Goal: Task Accomplishment & Management: Use online tool/utility

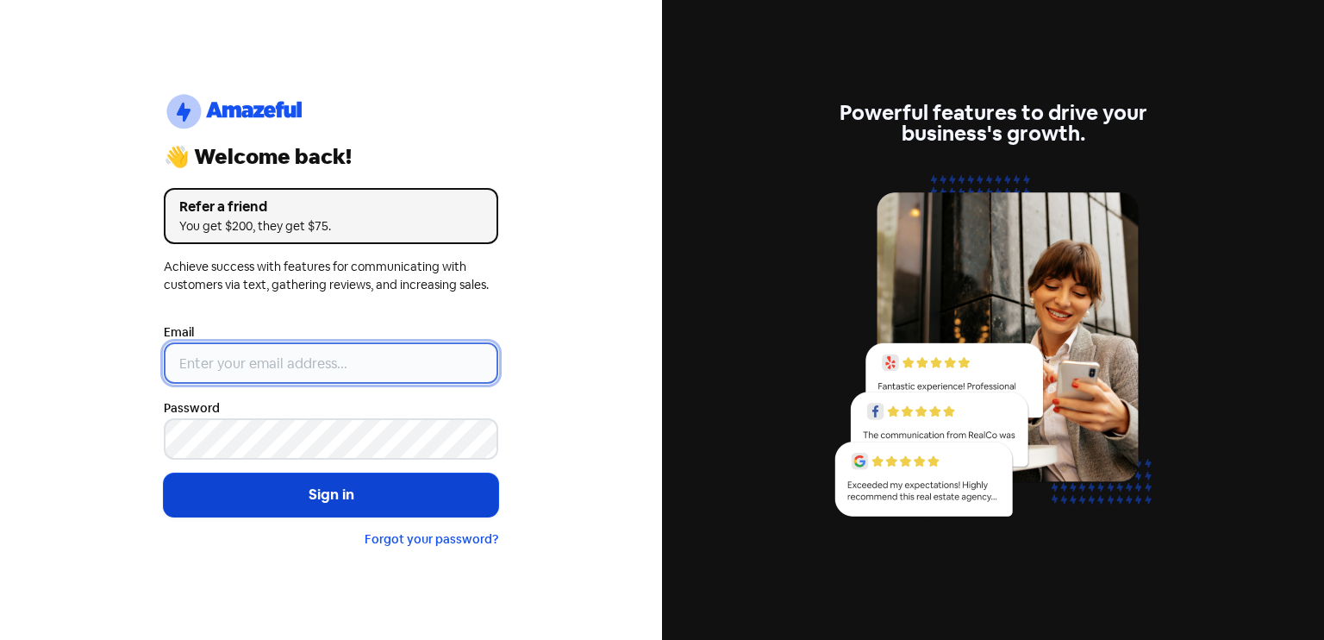
type input "[EMAIL_ADDRESS][DOMAIN_NAME]"
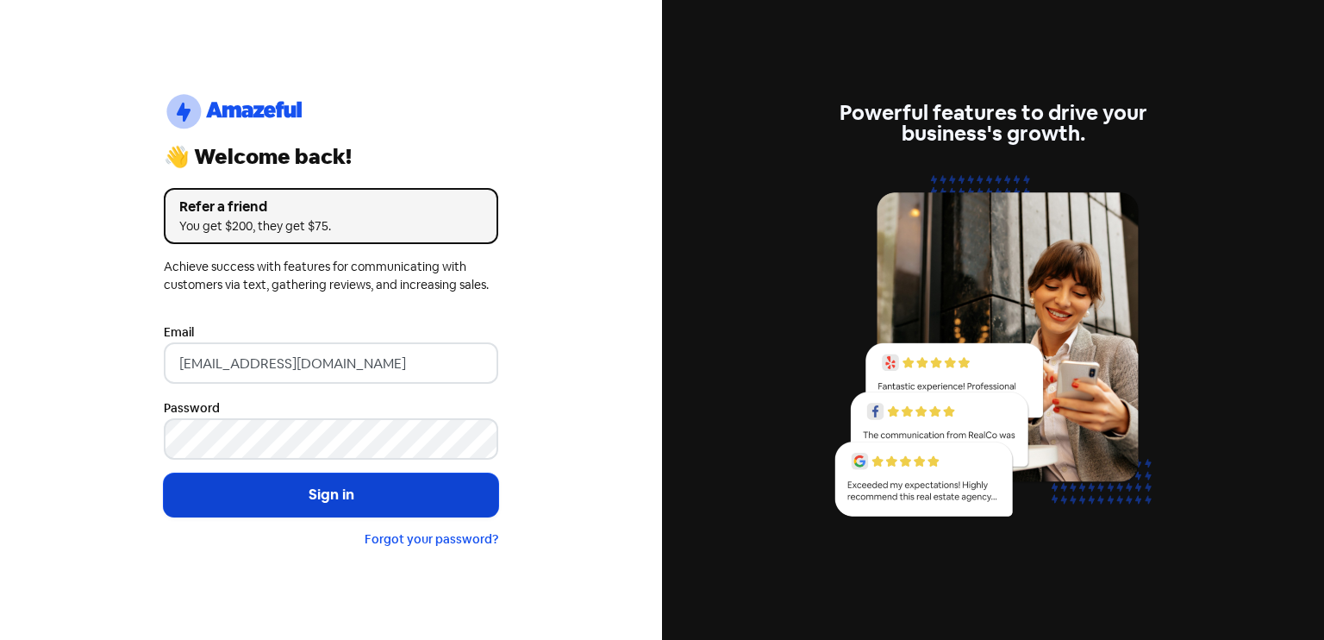
click at [271, 492] on button "Sign in" at bounding box center [331, 494] width 334 height 43
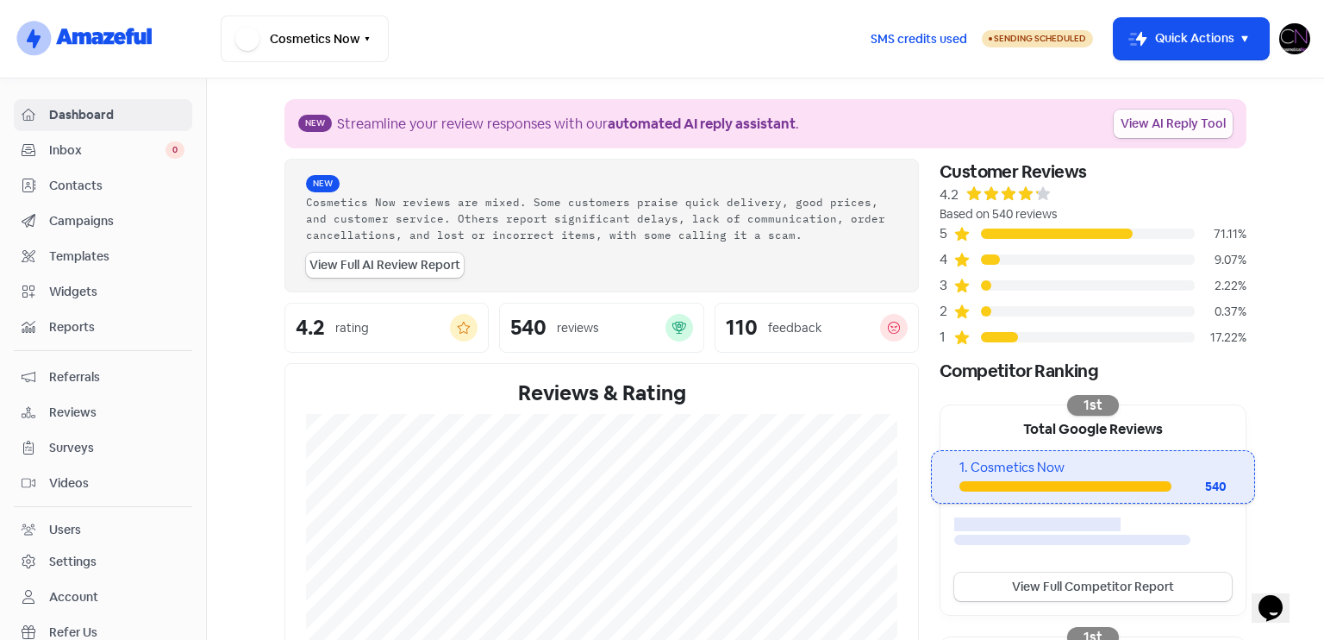
click at [1194, 130] on link "View AI Reply Tool" at bounding box center [1173, 123] width 119 height 28
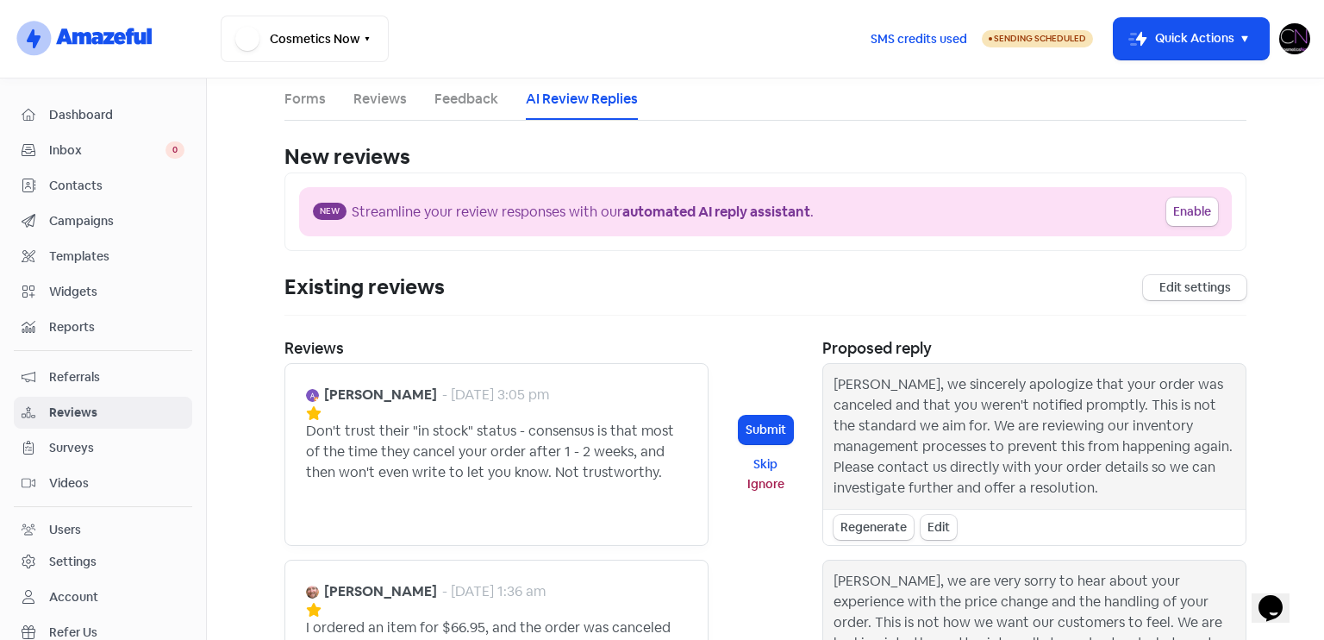
click at [113, 106] on span "Dashboard" at bounding box center [116, 115] width 135 height 18
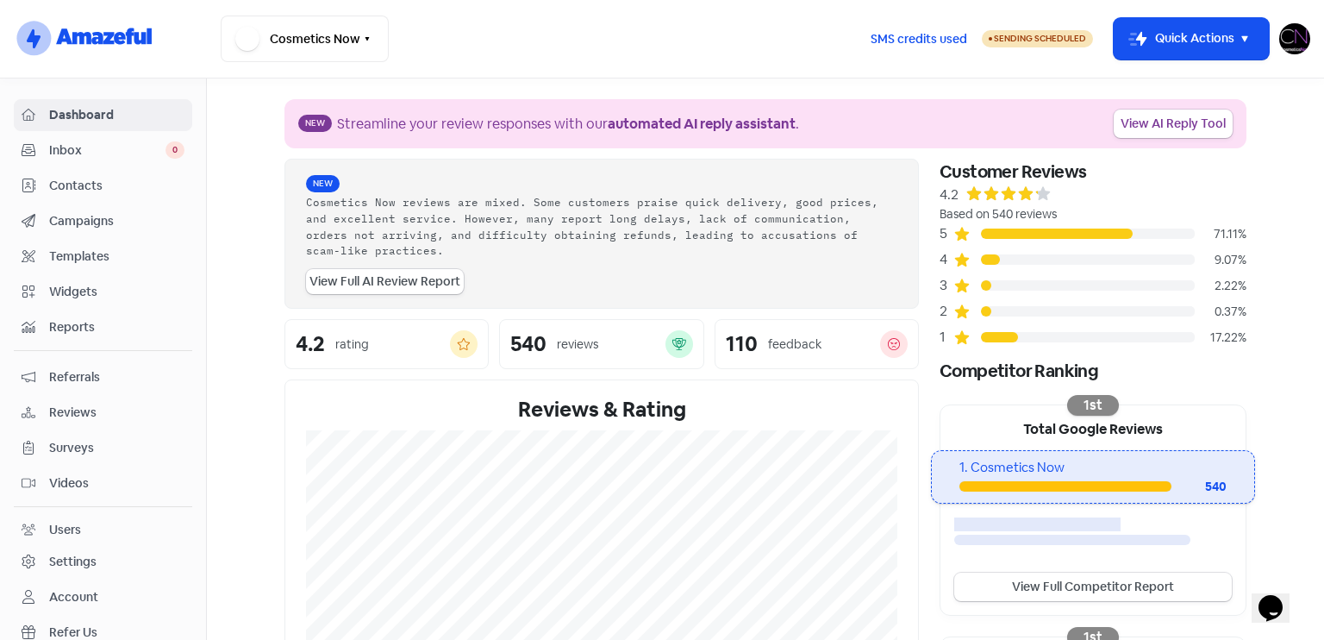
click at [1203, 337] on div "17.22%" at bounding box center [1221, 337] width 52 height 18
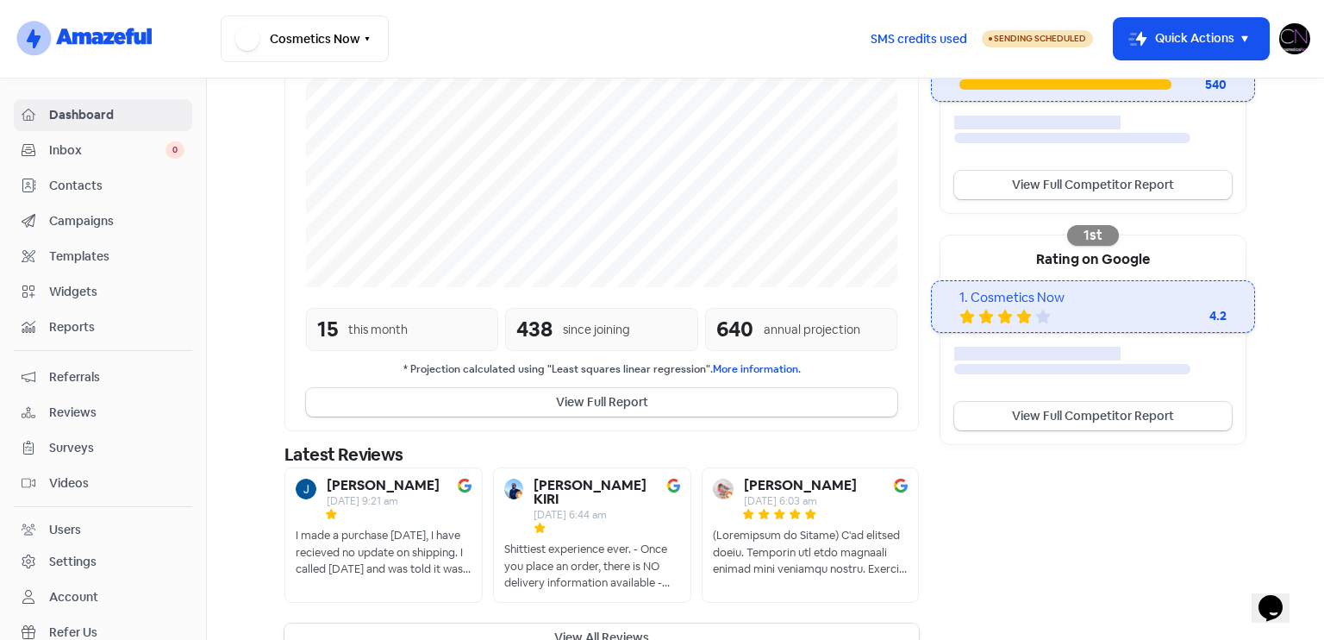
click at [659, 623] on button "View All Reviews" at bounding box center [601, 637] width 634 height 28
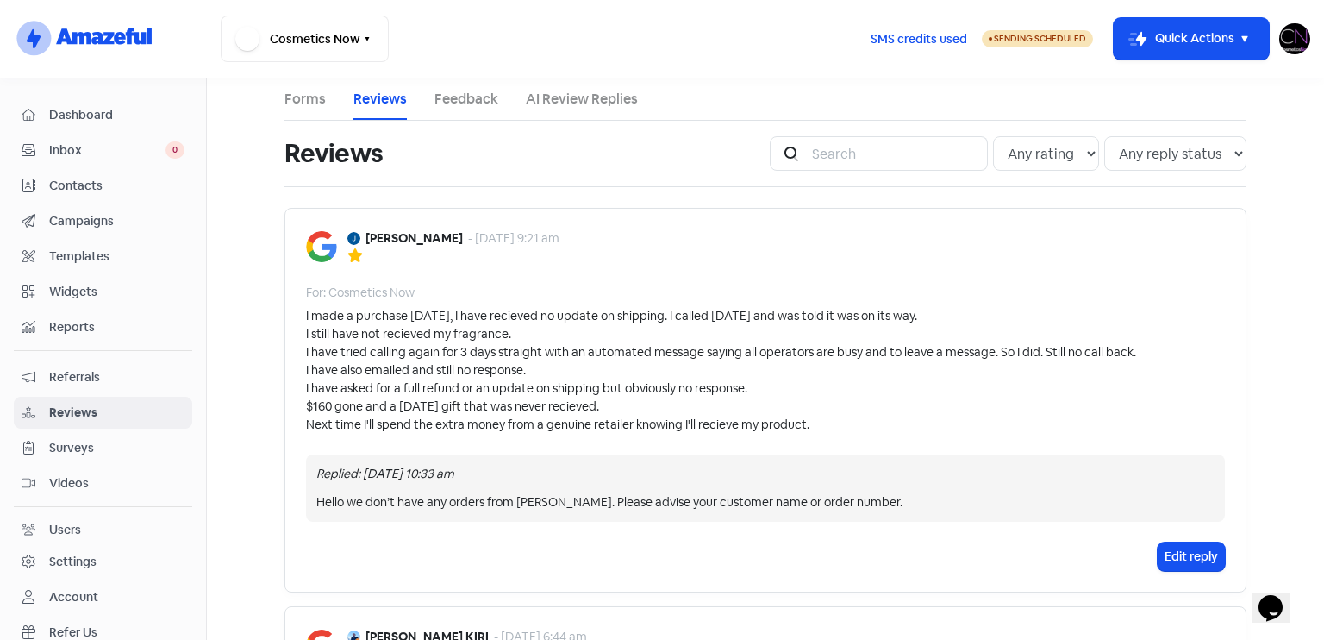
click at [521, 496] on div "Hello we don’t have any orders from [PERSON_NAME]. Please advise your customer …" at bounding box center [765, 502] width 898 height 18
drag, startPoint x: 521, startPoint y: 496, endPoint x: 580, endPoint y: 497, distance: 59.5
click at [580, 497] on div "Hello we don’t have any orders from [PERSON_NAME]. Please advise your customer …" at bounding box center [765, 502] width 898 height 18
copy div "[PERSON_NAME]"
click at [91, 411] on span "Reviews" at bounding box center [116, 412] width 135 height 18
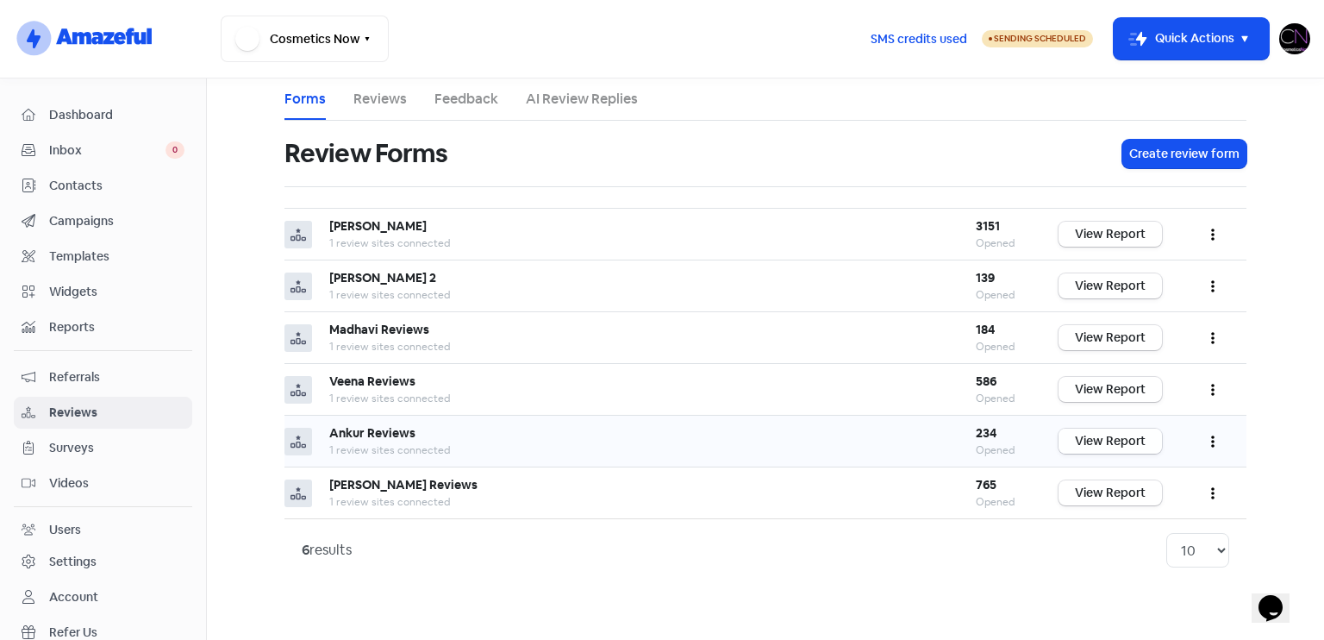
click at [1127, 438] on link "View Report" at bounding box center [1109, 440] width 103 height 25
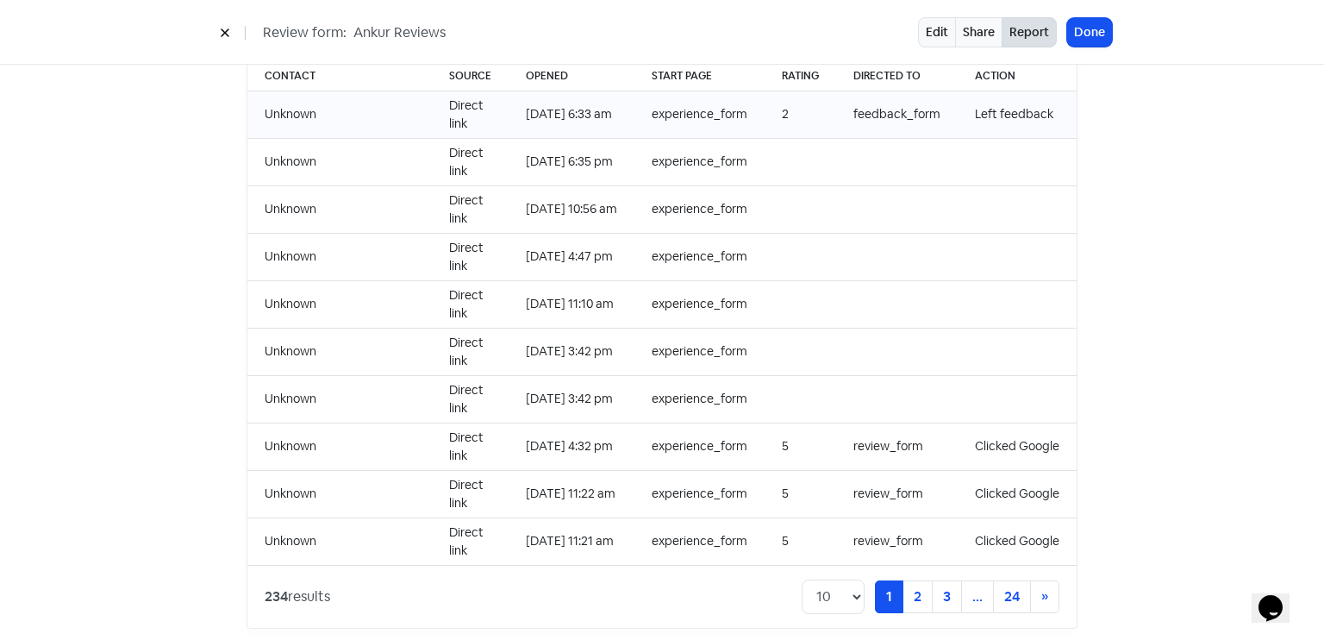
scroll to position [1771, 0]
click at [1094, 27] on button "Done" at bounding box center [1089, 32] width 45 height 28
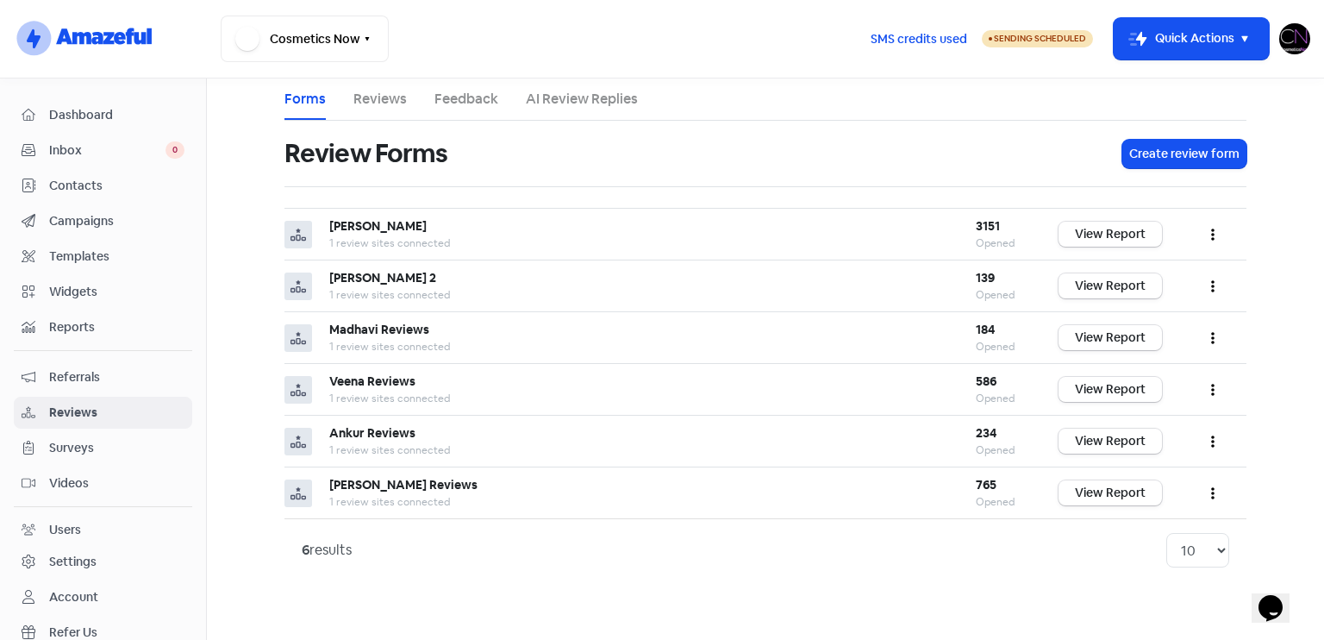
click at [92, 124] on div "Dashboard" at bounding box center [103, 115] width 163 height 20
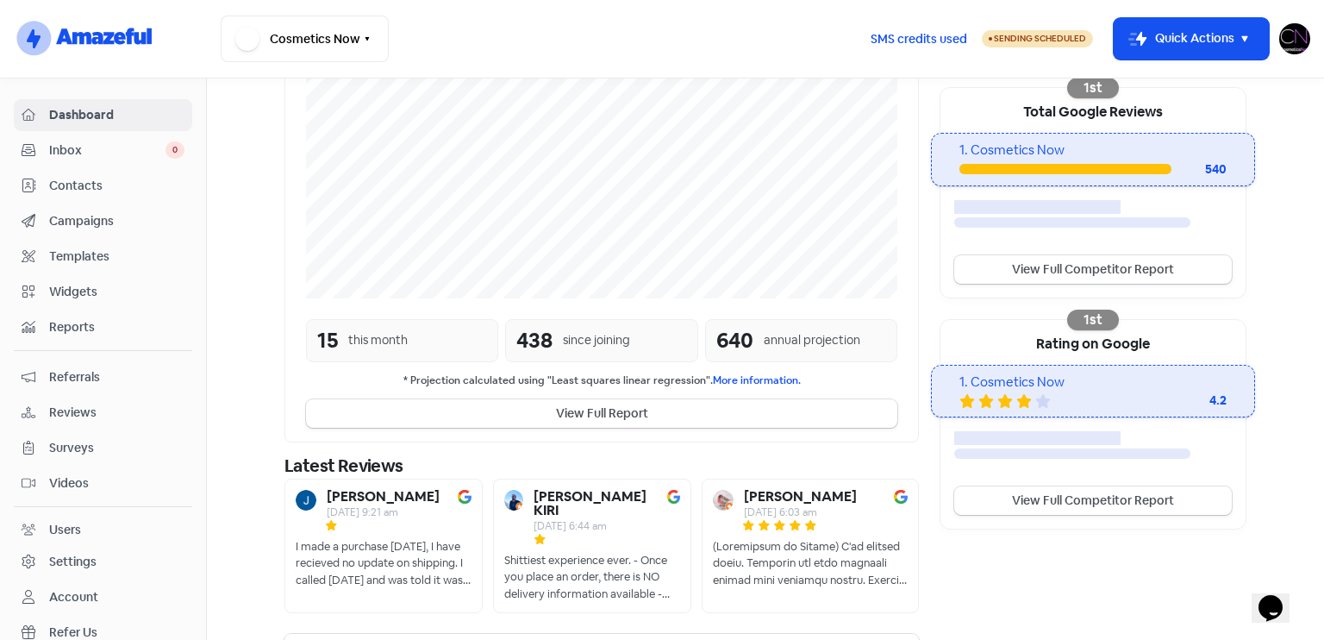
scroll to position [344, 0]
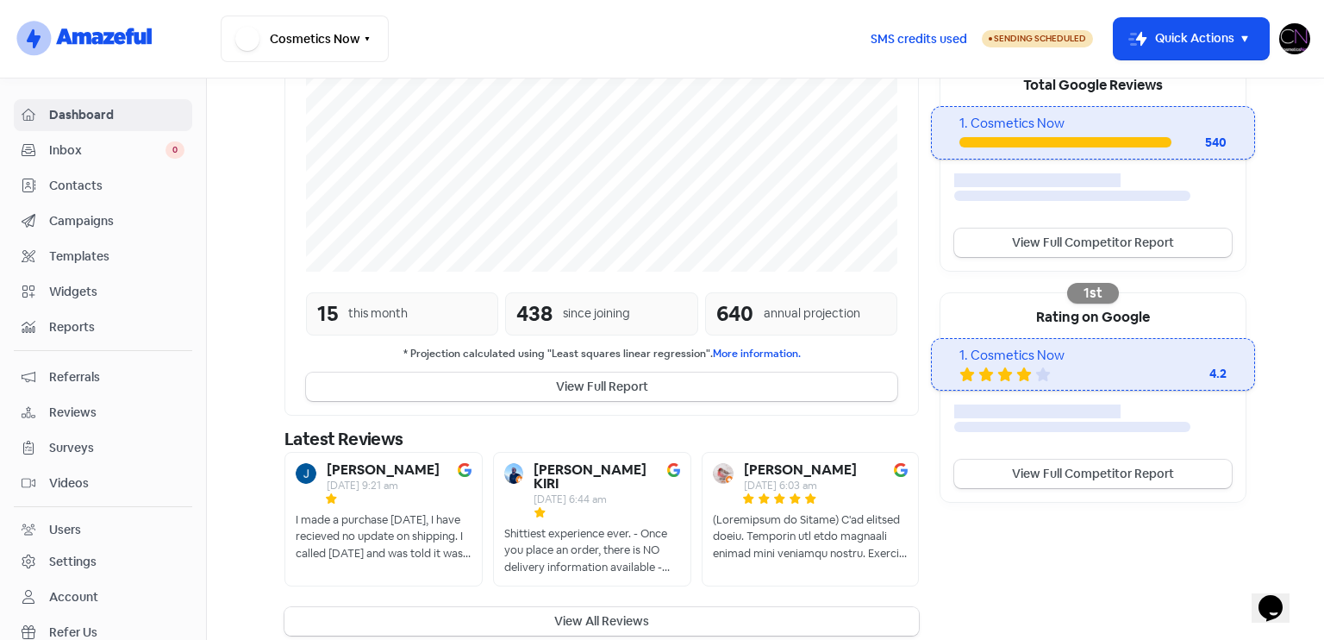
click at [681, 607] on button "View All Reviews" at bounding box center [601, 621] width 634 height 28
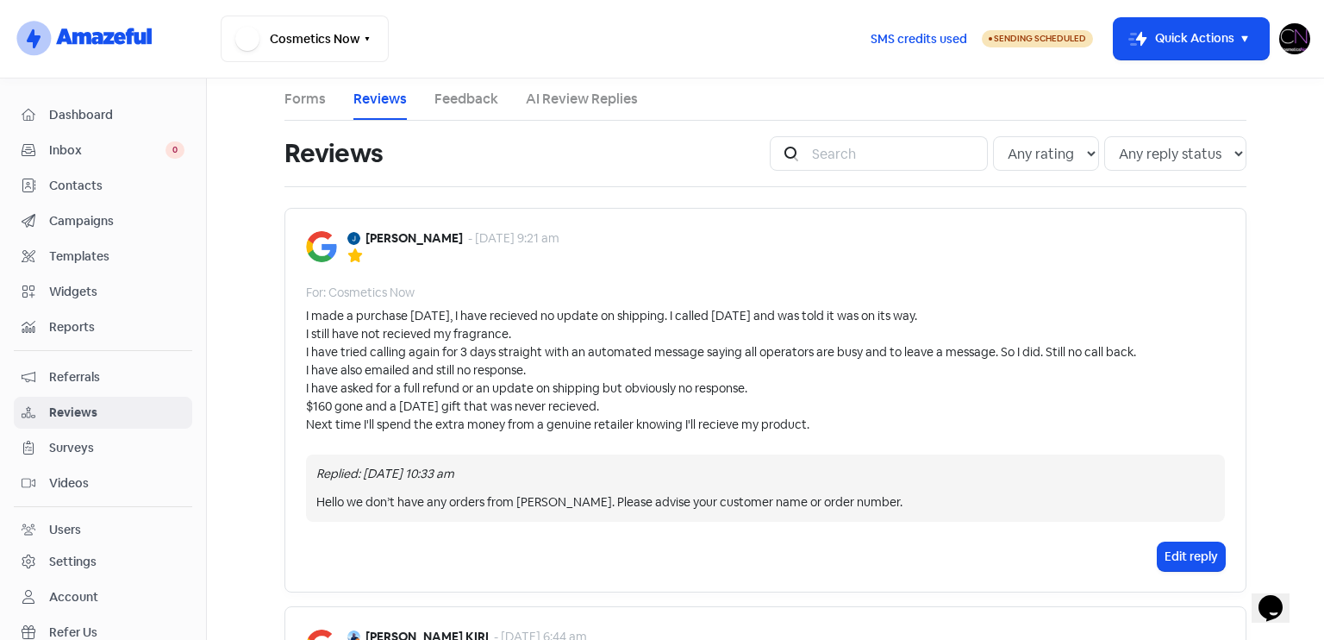
click at [155, 118] on span "Dashboard" at bounding box center [116, 115] width 135 height 18
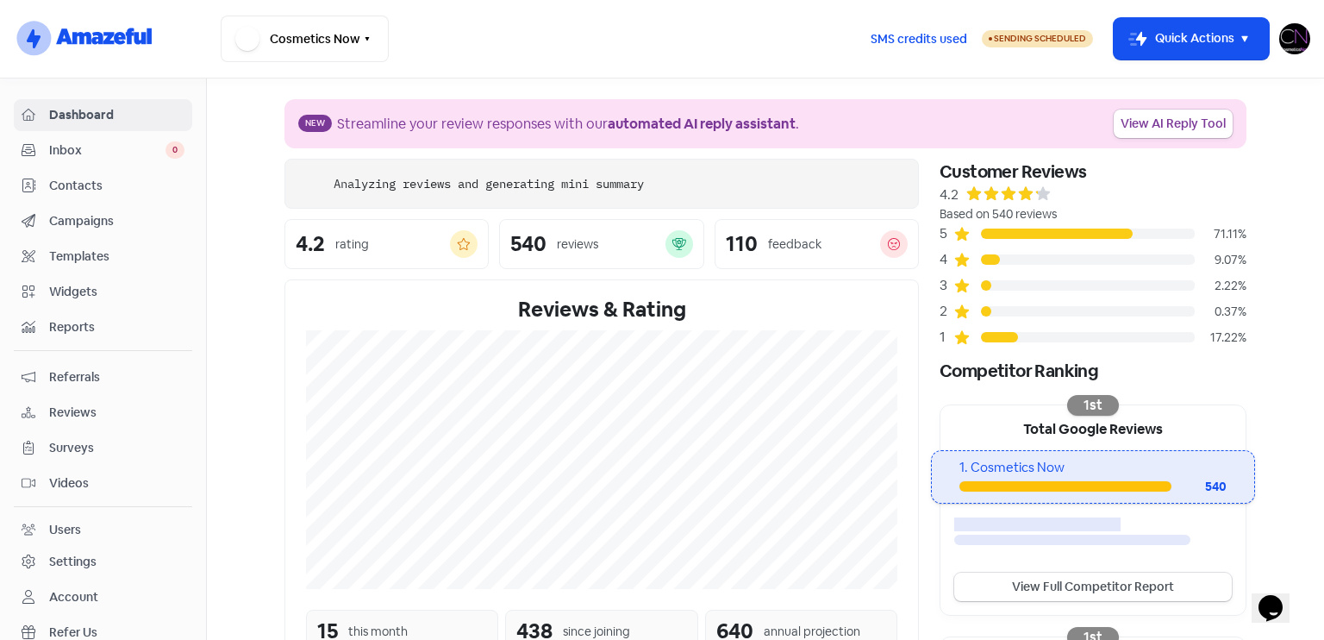
click at [122, 420] on link "Reviews" at bounding box center [103, 412] width 178 height 32
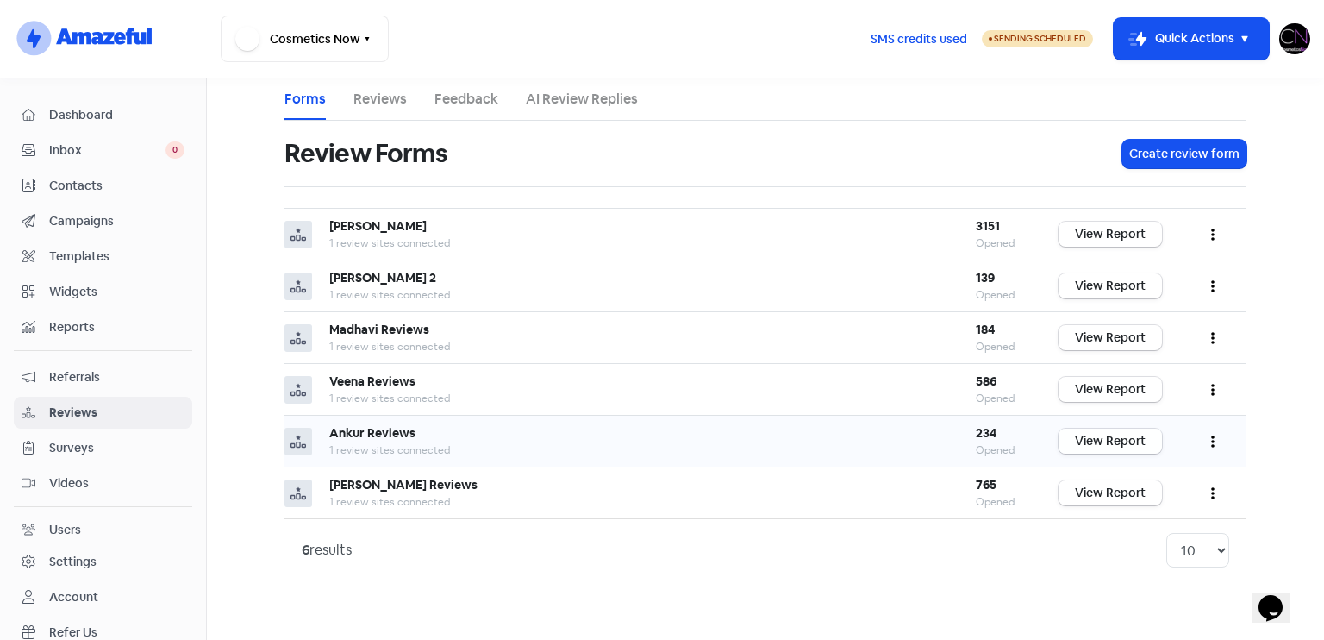
click at [1152, 440] on link "View Report" at bounding box center [1109, 440] width 103 height 25
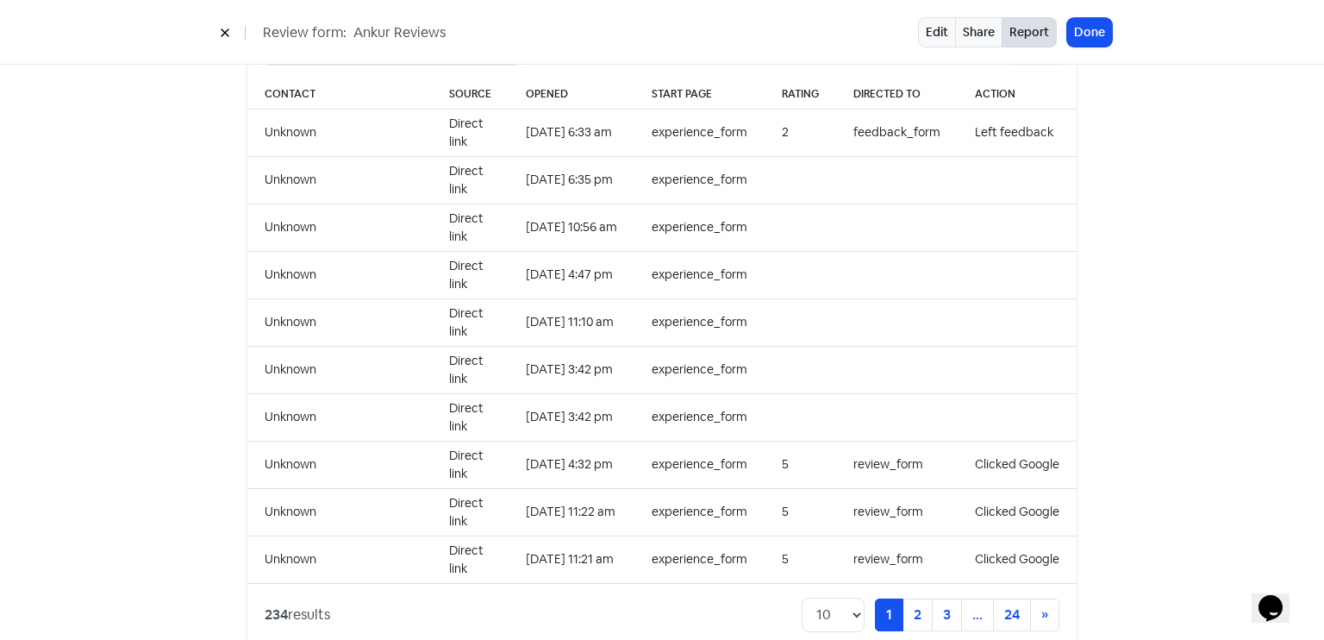
scroll to position [1771, 0]
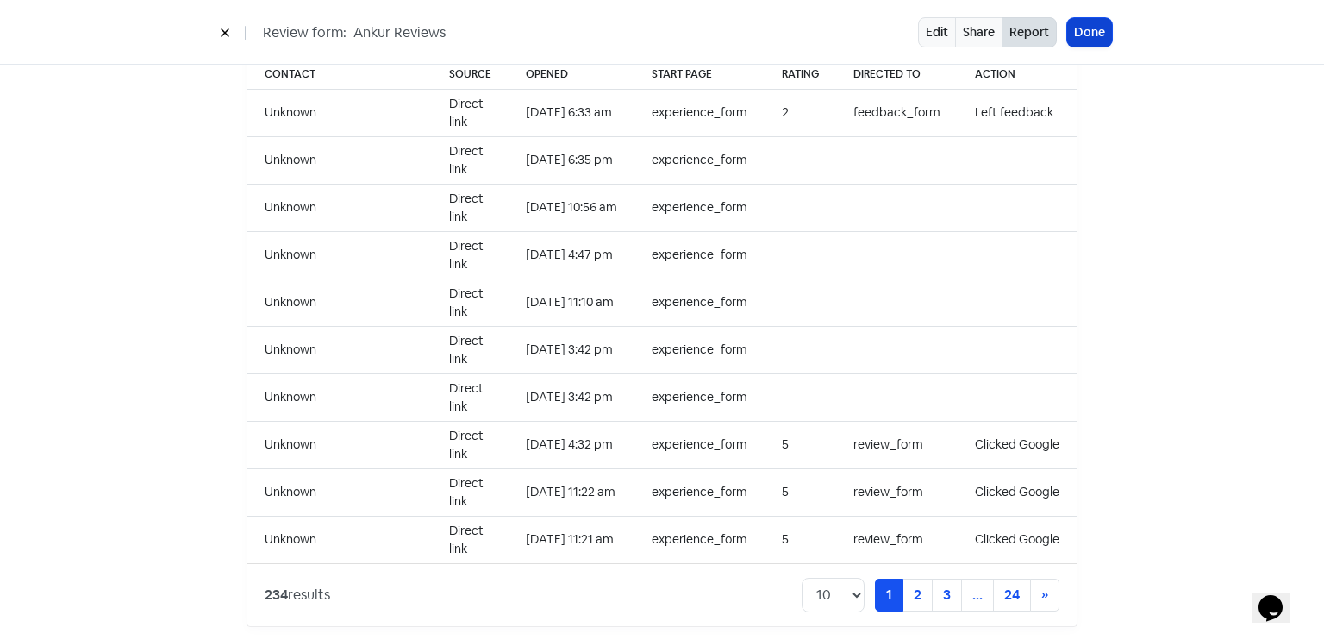
click at [1097, 22] on button "Done" at bounding box center [1089, 32] width 45 height 28
